Goal: Information Seeking & Learning: Learn about a topic

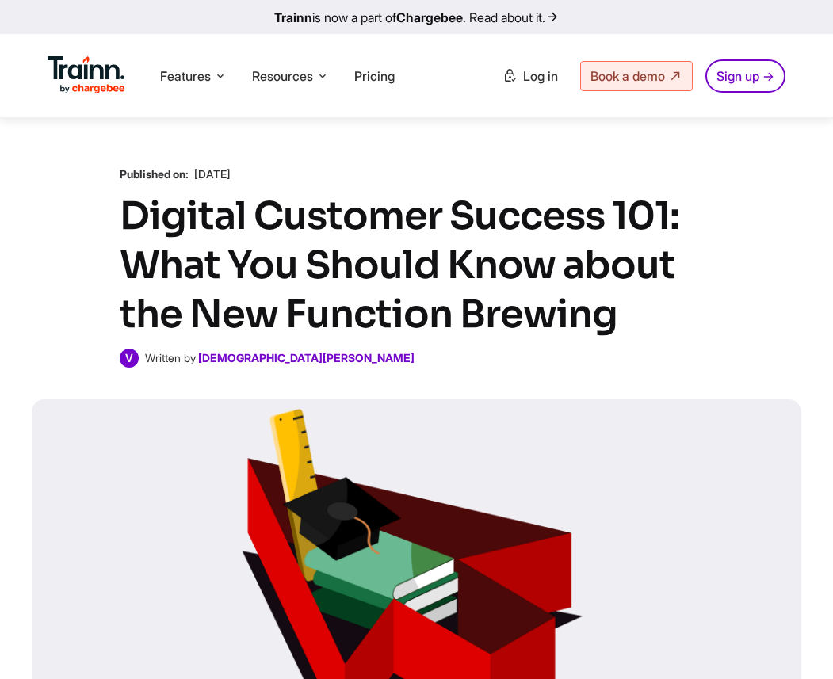
scroll to position [2214, 0]
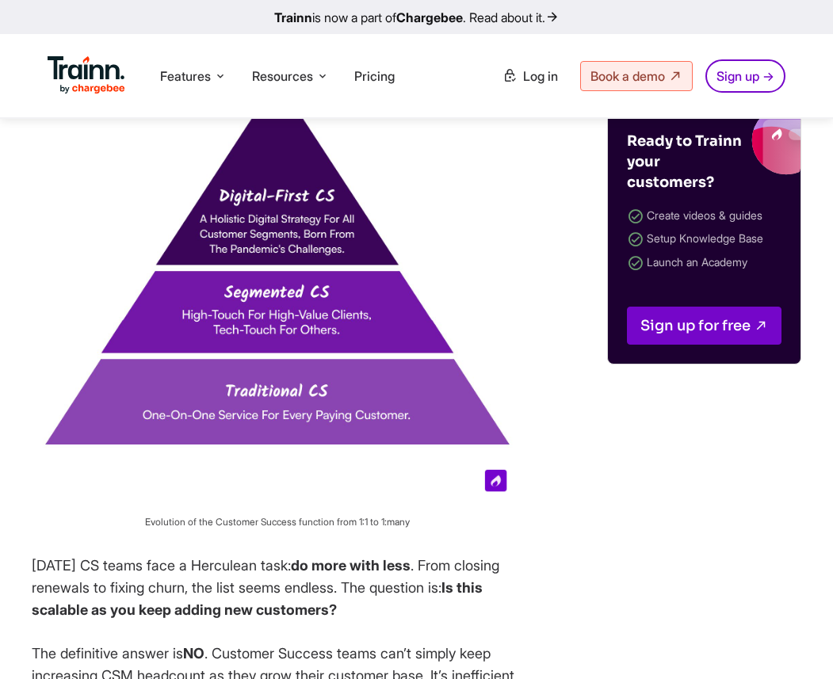
click at [516, 383] on img at bounding box center [278, 263] width 492 height 492
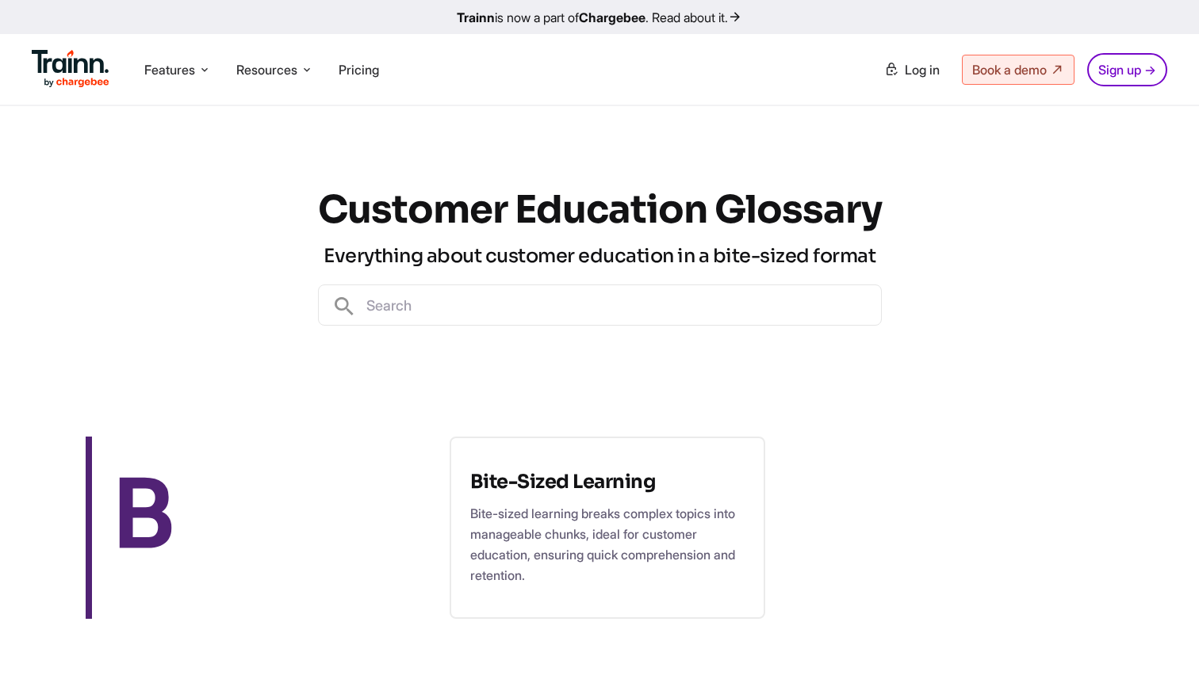
click at [521, 388] on div "Customer Education Glossary Everything about customer education in a bite-sized…" at bounding box center [600, 255] width 564 height 299
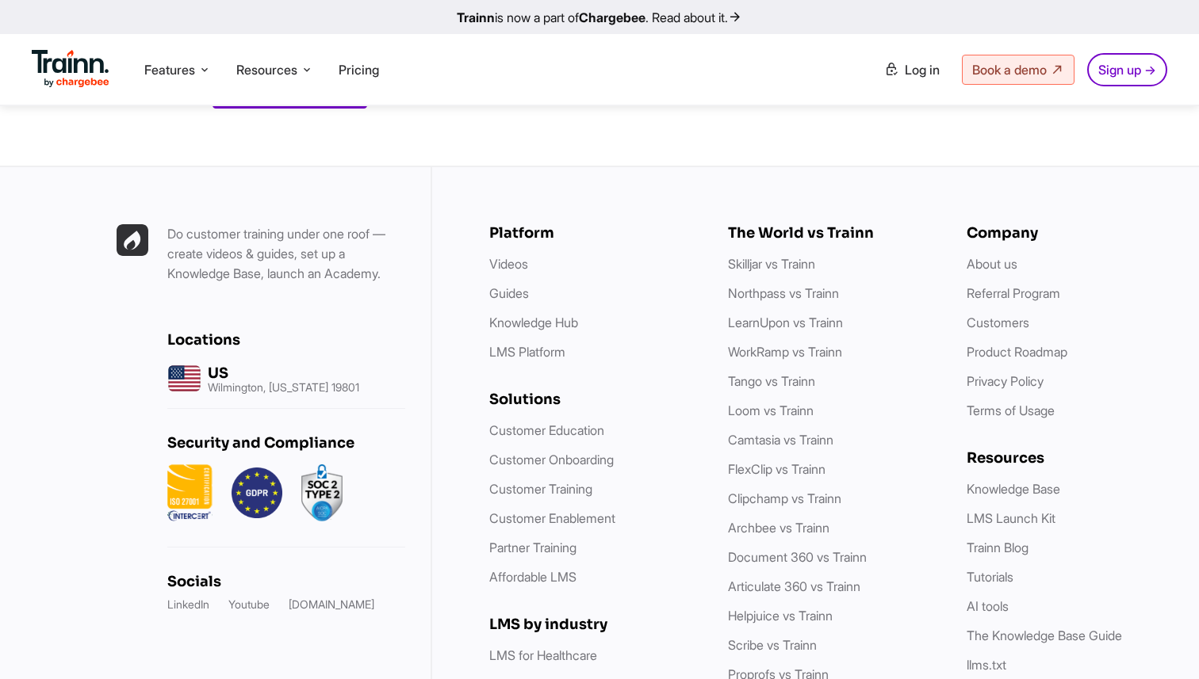
scroll to position [1327, 0]
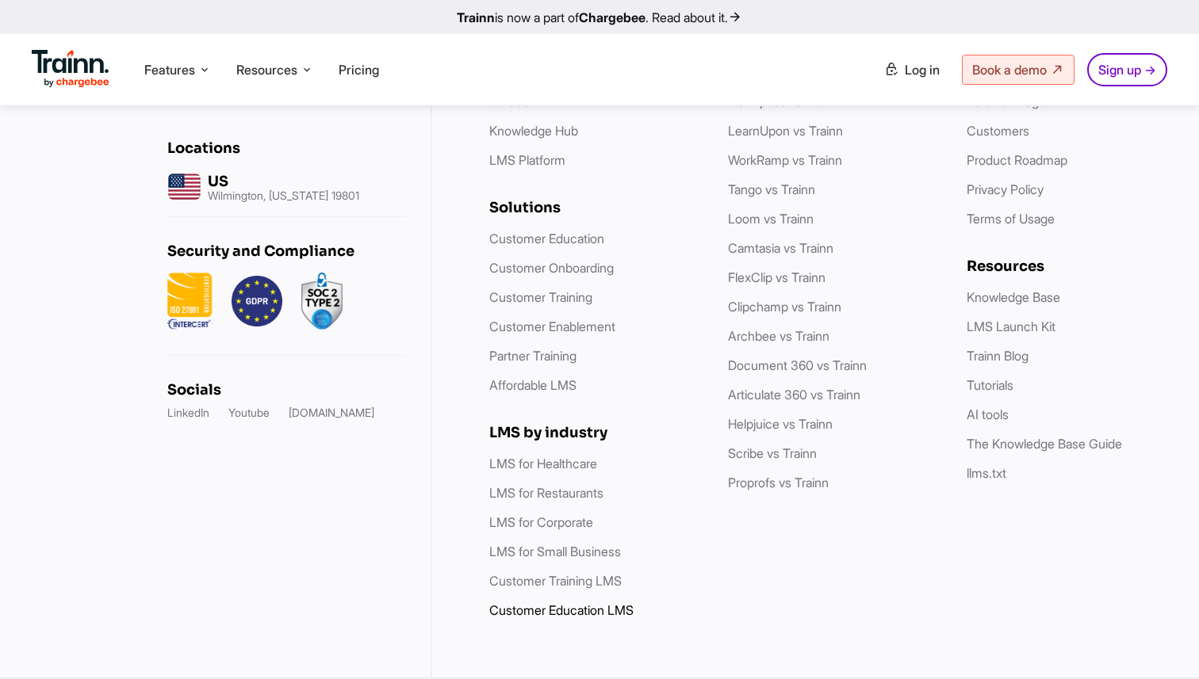
click at [537, 606] on link "Customer Education LMS" at bounding box center [561, 611] width 144 height 16
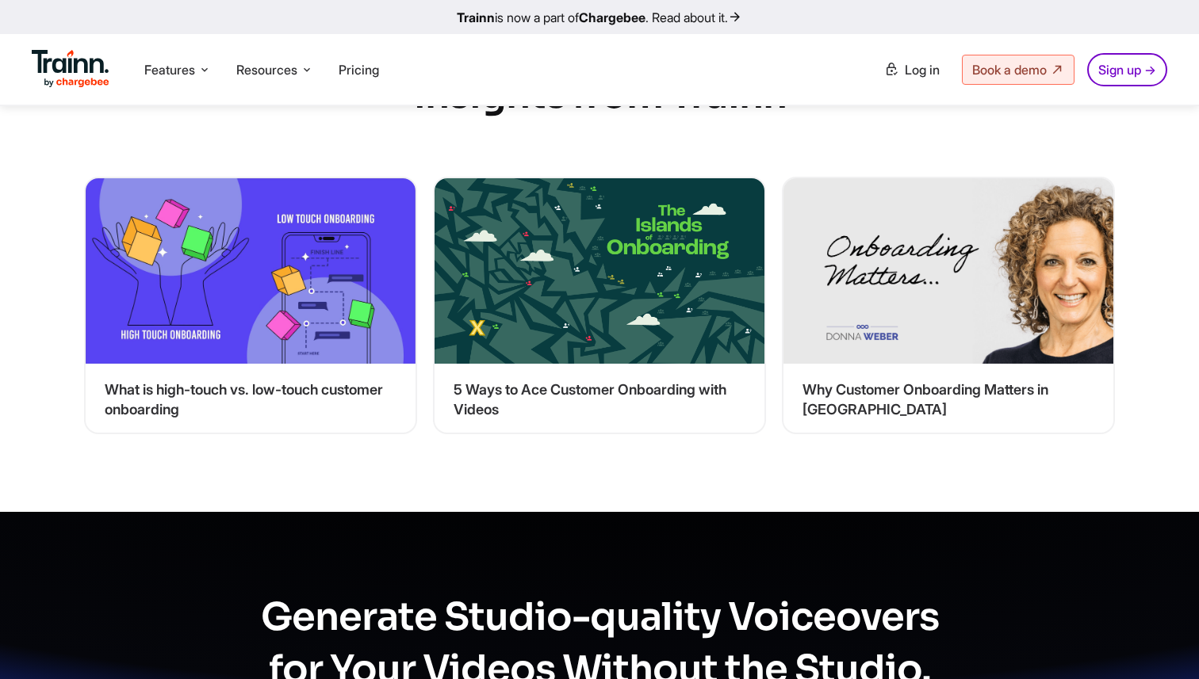
scroll to position [9620, 0]
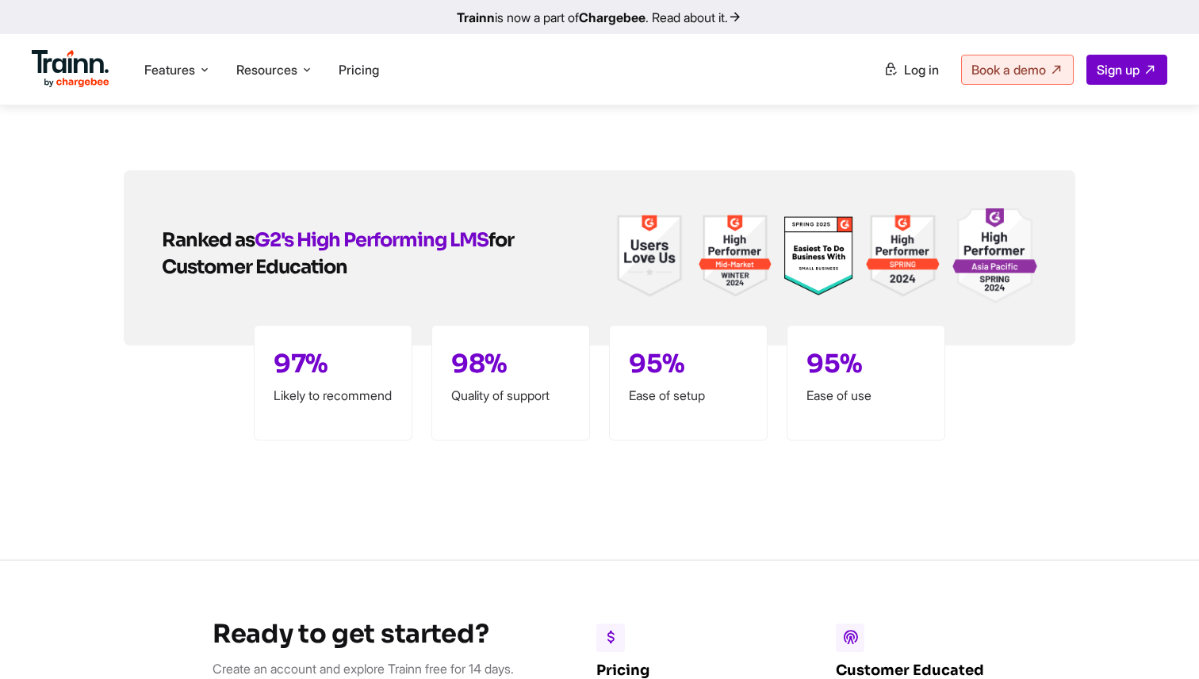
scroll to position [4670, 0]
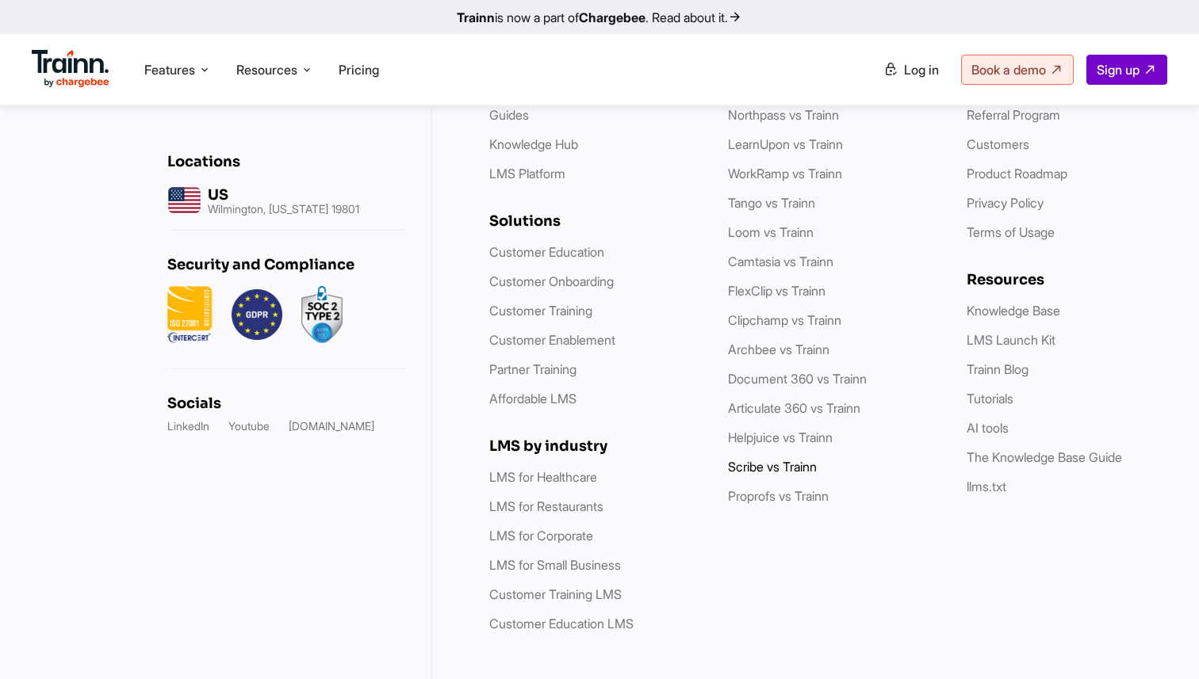
click at [748, 459] on link "Scribe vs Trainn" at bounding box center [772, 467] width 89 height 16
